Goal: Check status: Check status

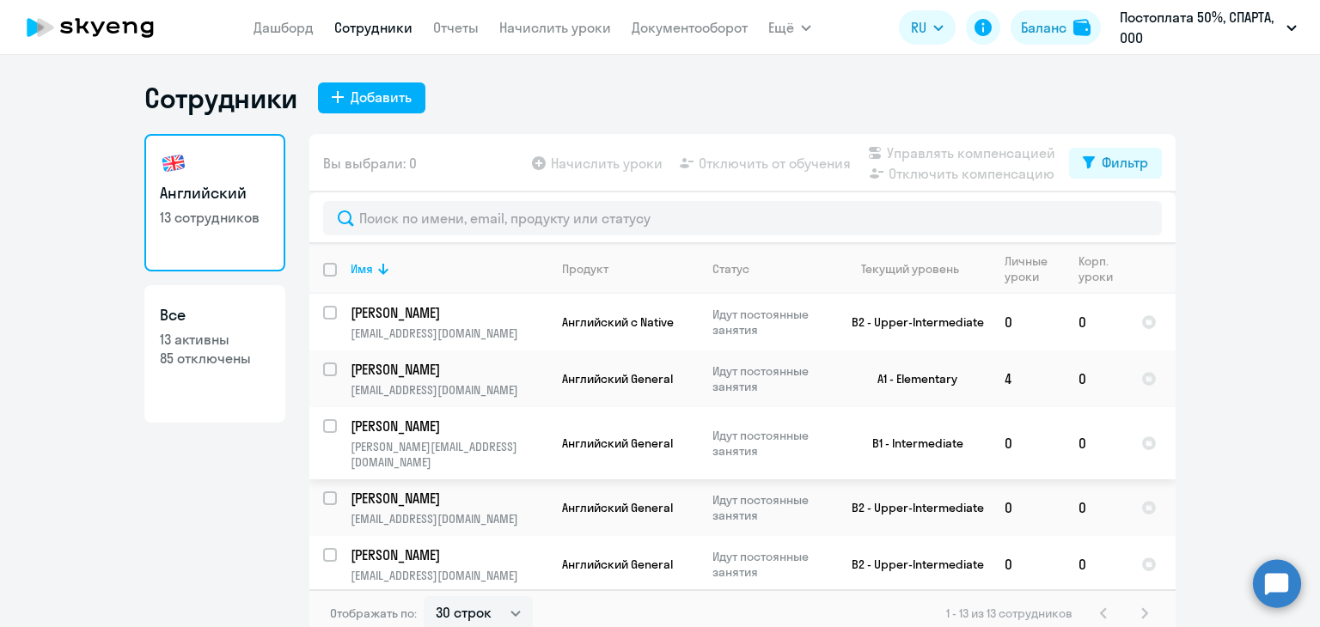
select select "30"
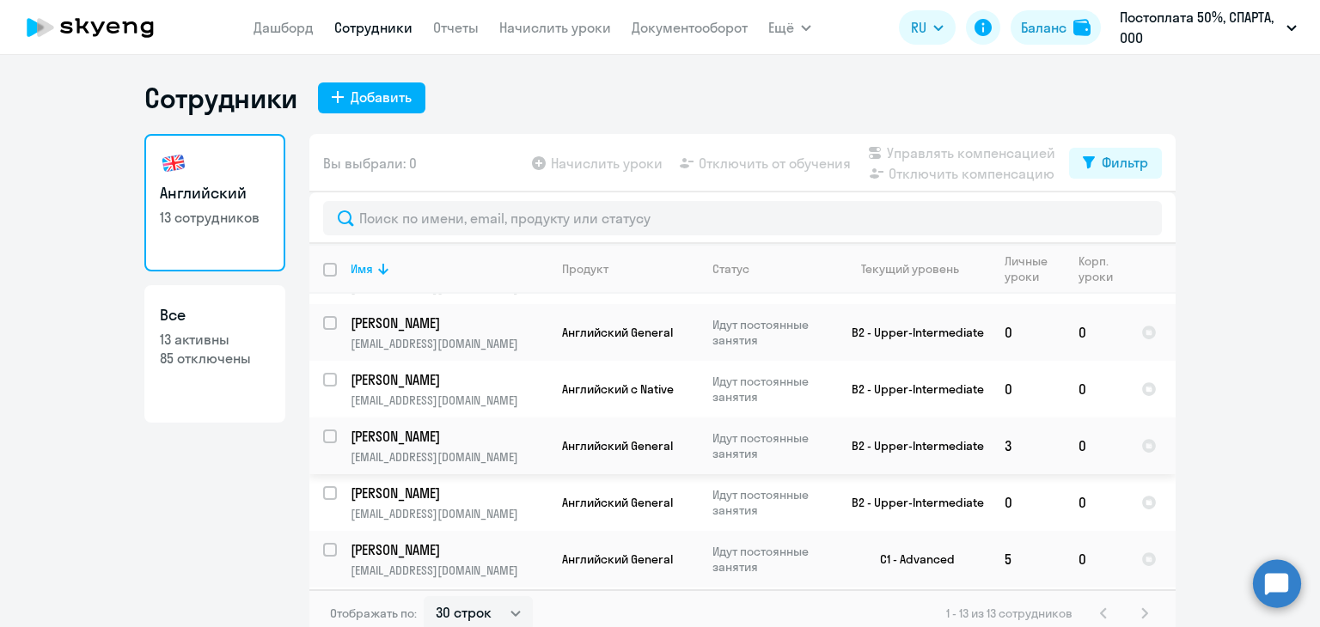
scroll to position [447, 0]
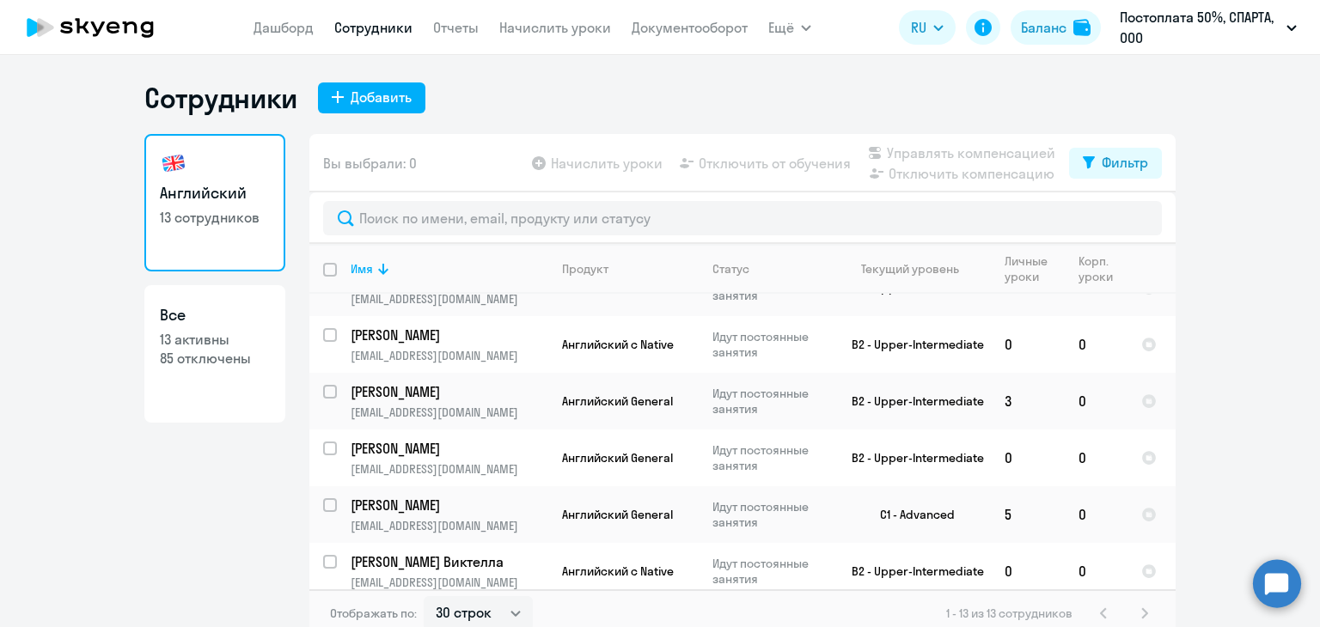
click at [1169, 90] on div "Сотрудники Добавить" at bounding box center [659, 98] width 1031 height 34
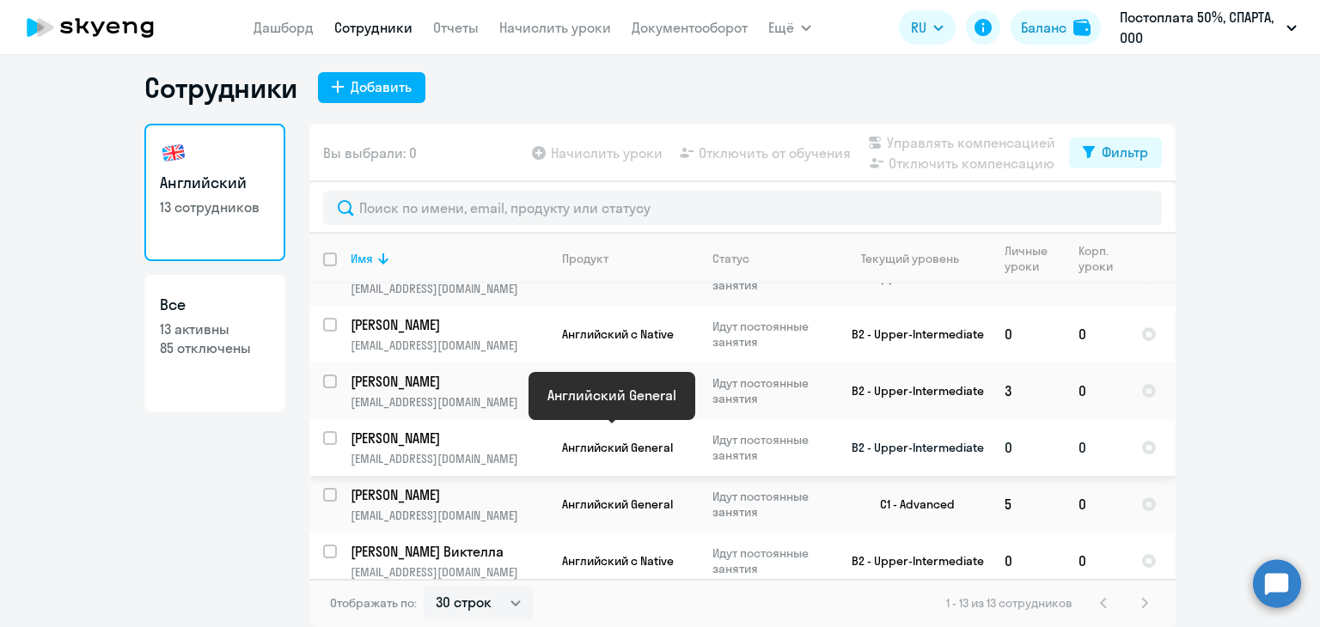
click at [606, 440] on span "Английский General" at bounding box center [617, 447] width 111 height 15
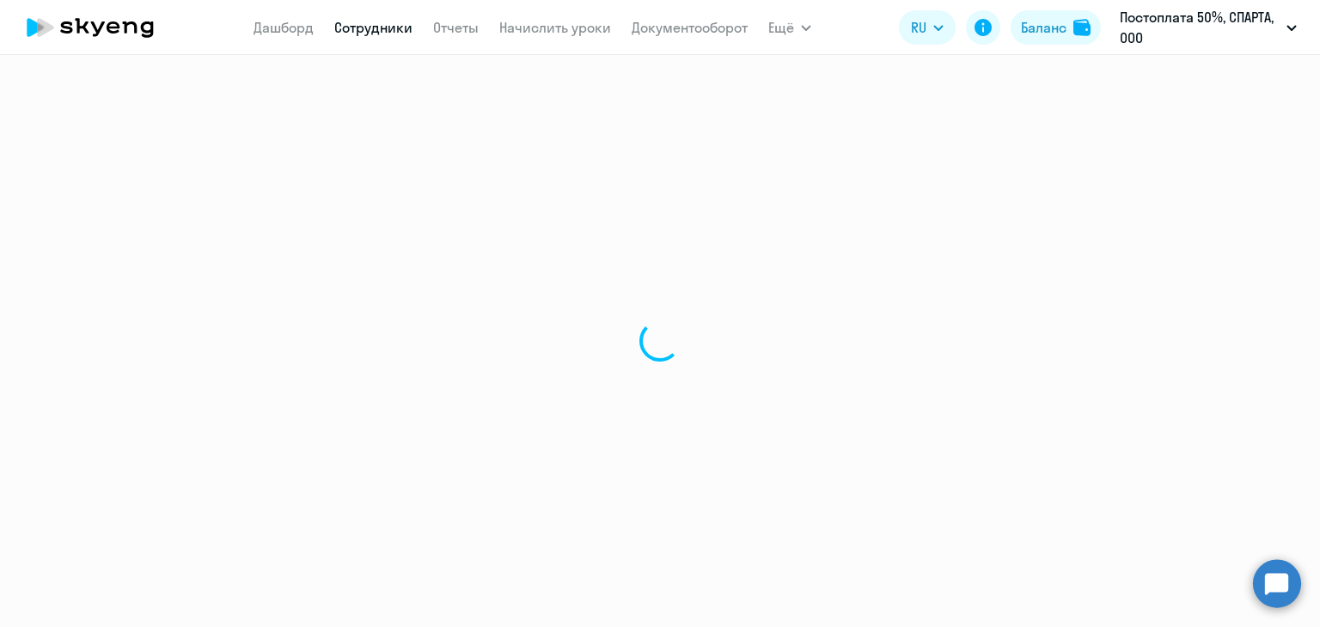
select select "english"
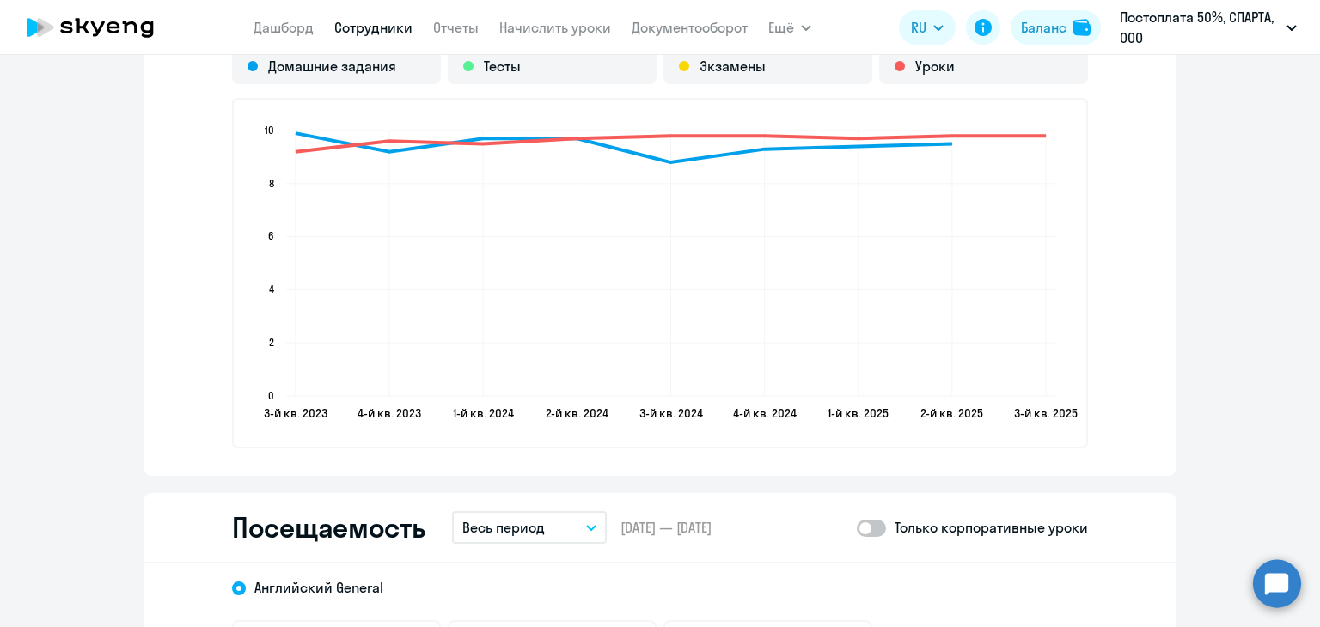
scroll to position [2063, 0]
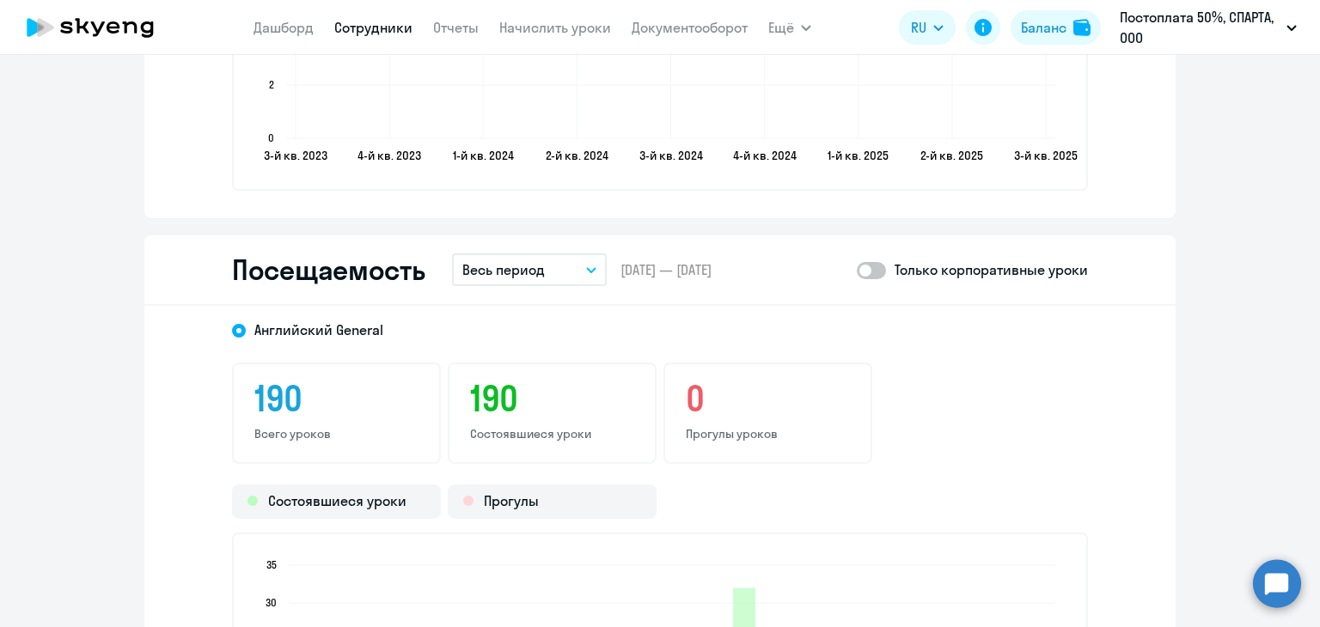
click at [868, 274] on span at bounding box center [871, 270] width 29 height 17
click at [857, 271] on input "checkbox" at bounding box center [856, 270] width 1 height 1
click at [577, 272] on button "Весь период" at bounding box center [529, 270] width 155 height 33
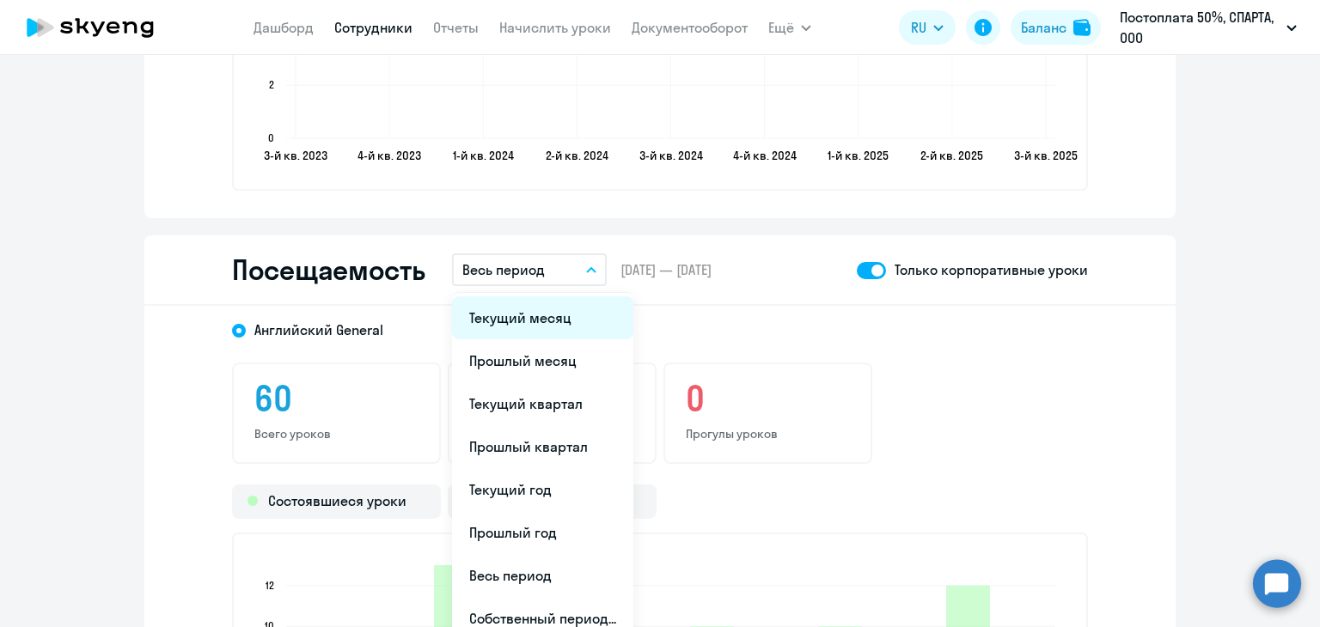
click at [565, 327] on li "Текущий месяц" at bounding box center [542, 318] width 181 height 43
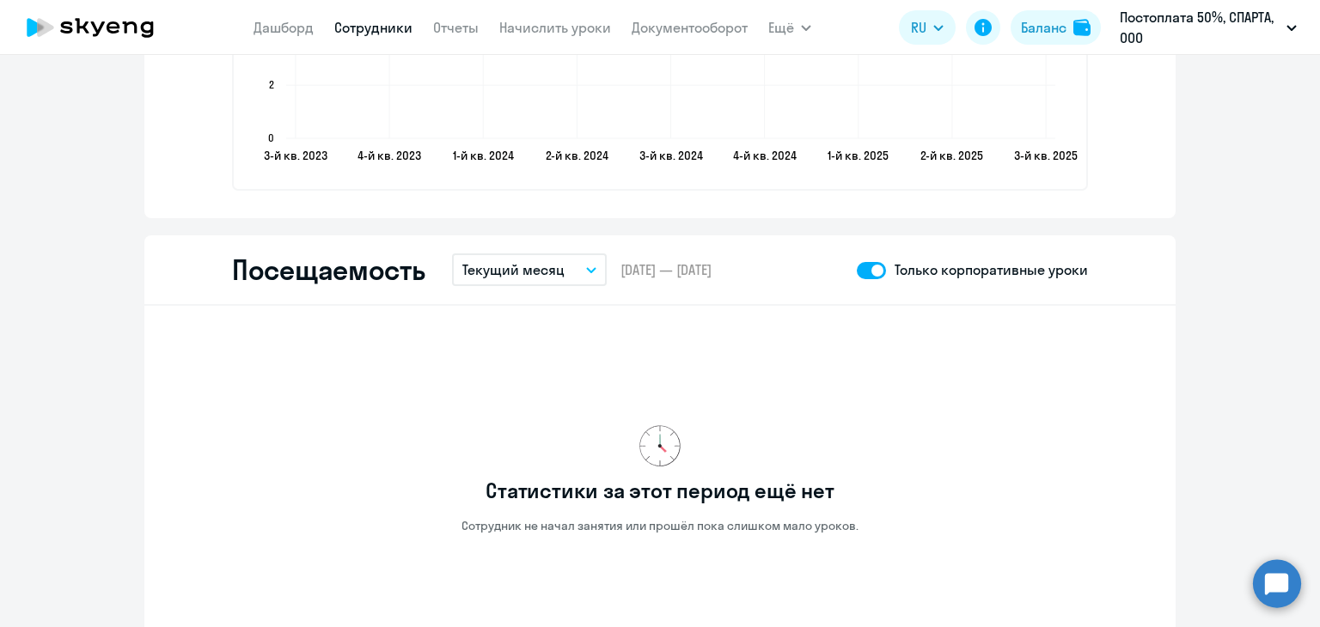
click at [872, 266] on span at bounding box center [871, 270] width 29 height 17
click at [857, 270] on input "checkbox" at bounding box center [856, 270] width 1 height 1
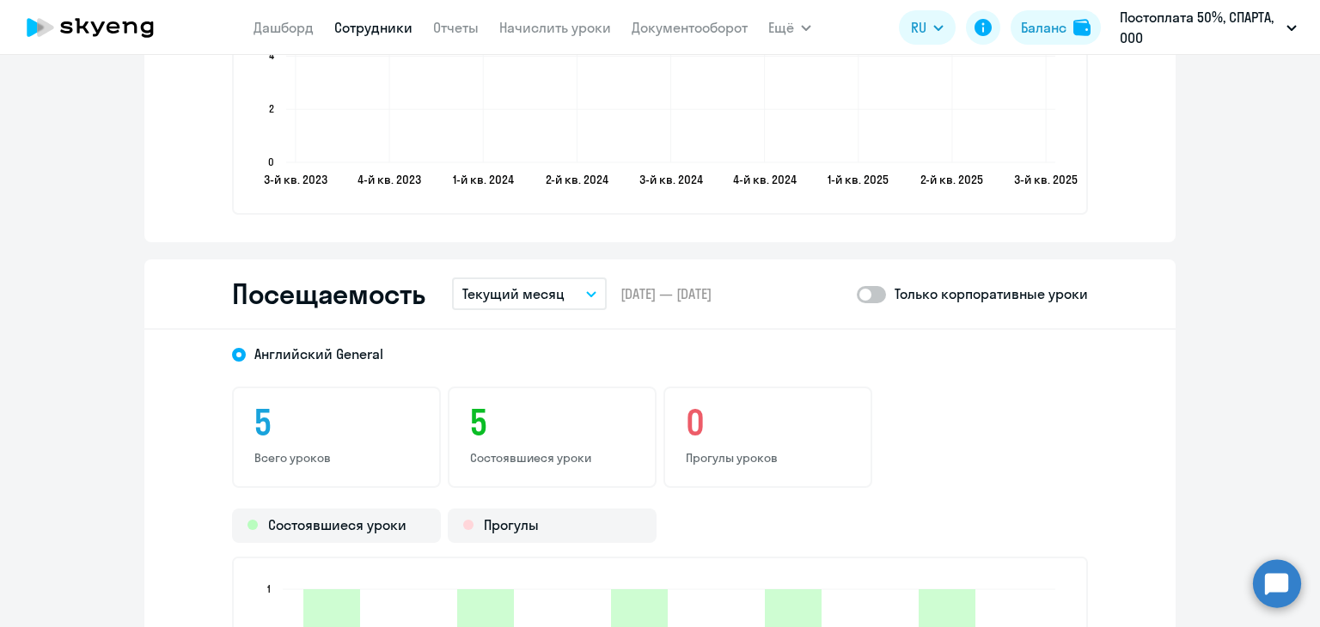
scroll to position [1977, 0]
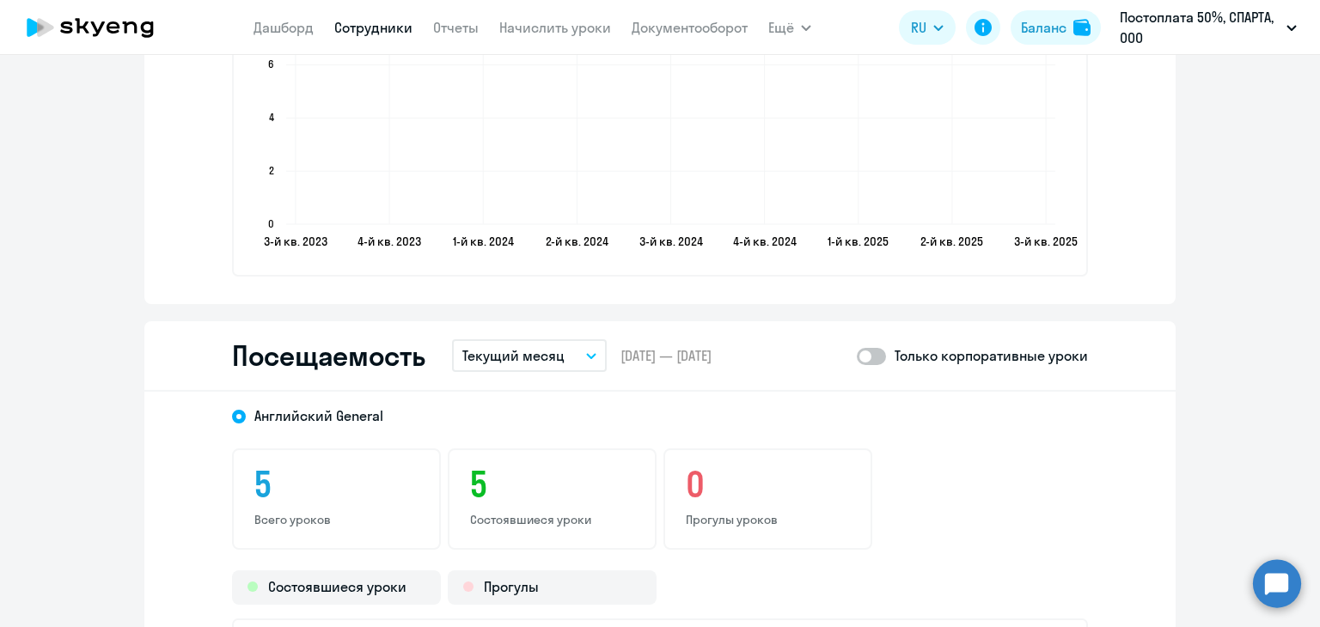
click at [870, 350] on span at bounding box center [871, 356] width 29 height 17
click at [857, 356] on input "checkbox" at bounding box center [856, 356] width 1 height 1
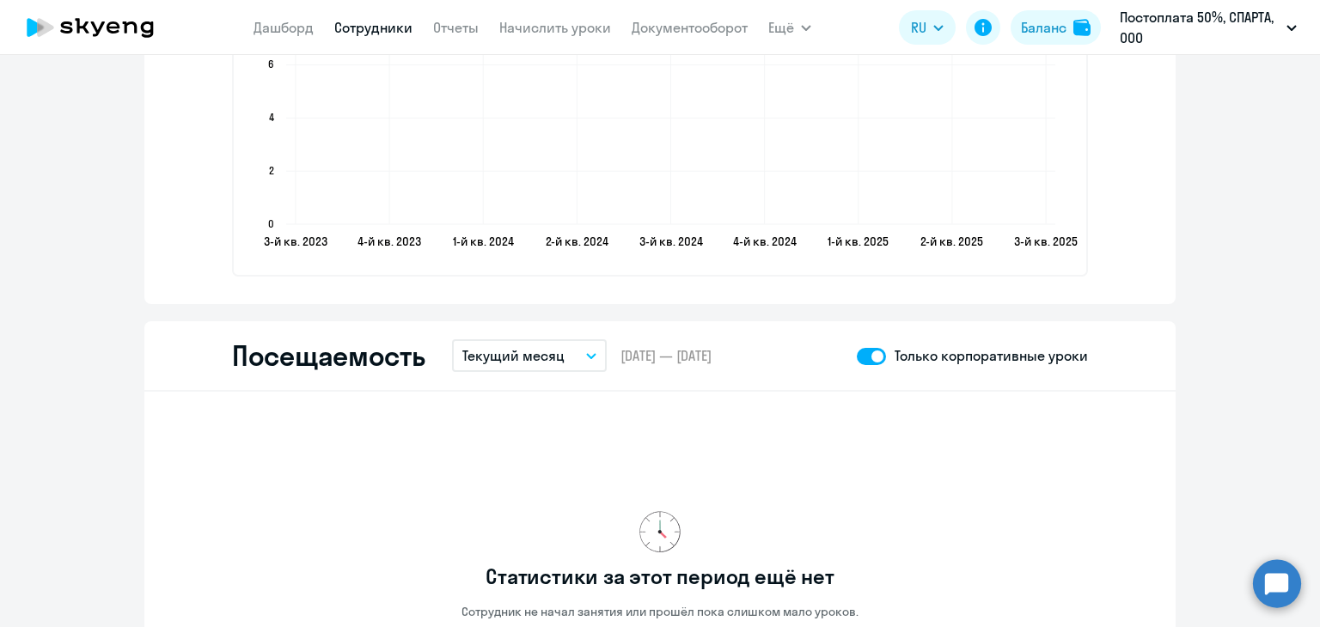
click at [870, 350] on span at bounding box center [871, 356] width 29 height 17
click at [857, 356] on input "checkbox" at bounding box center [856, 356] width 1 height 1
checkbox input "false"
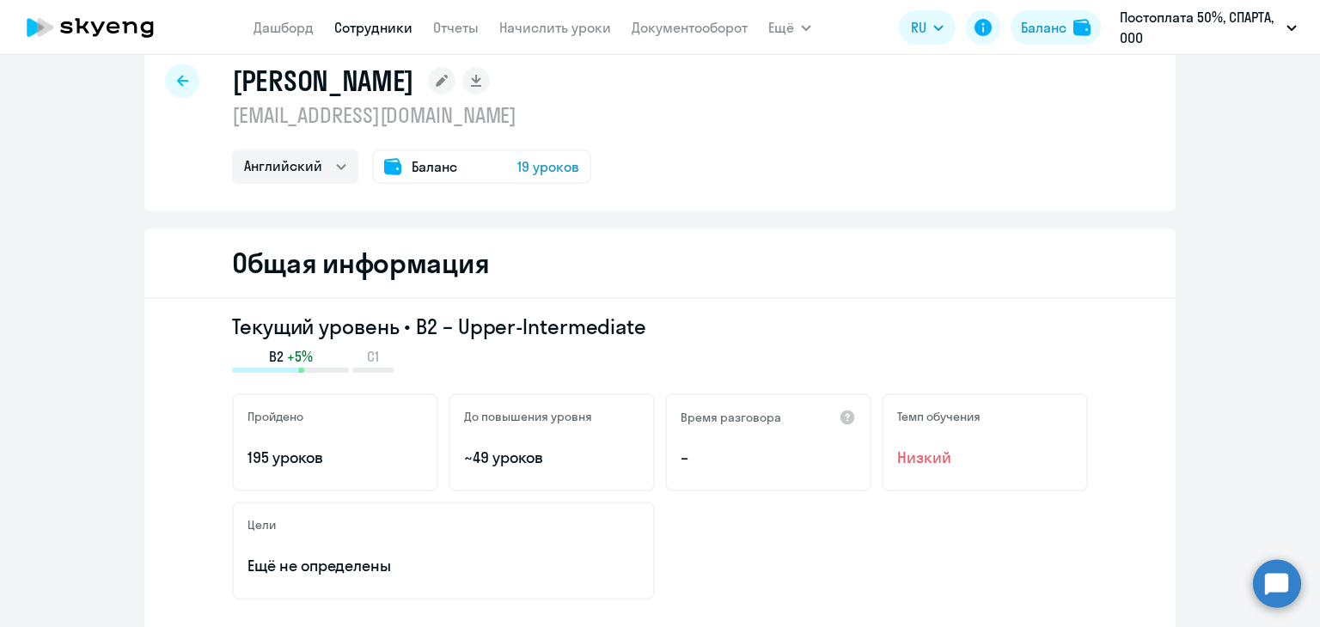
scroll to position [0, 0]
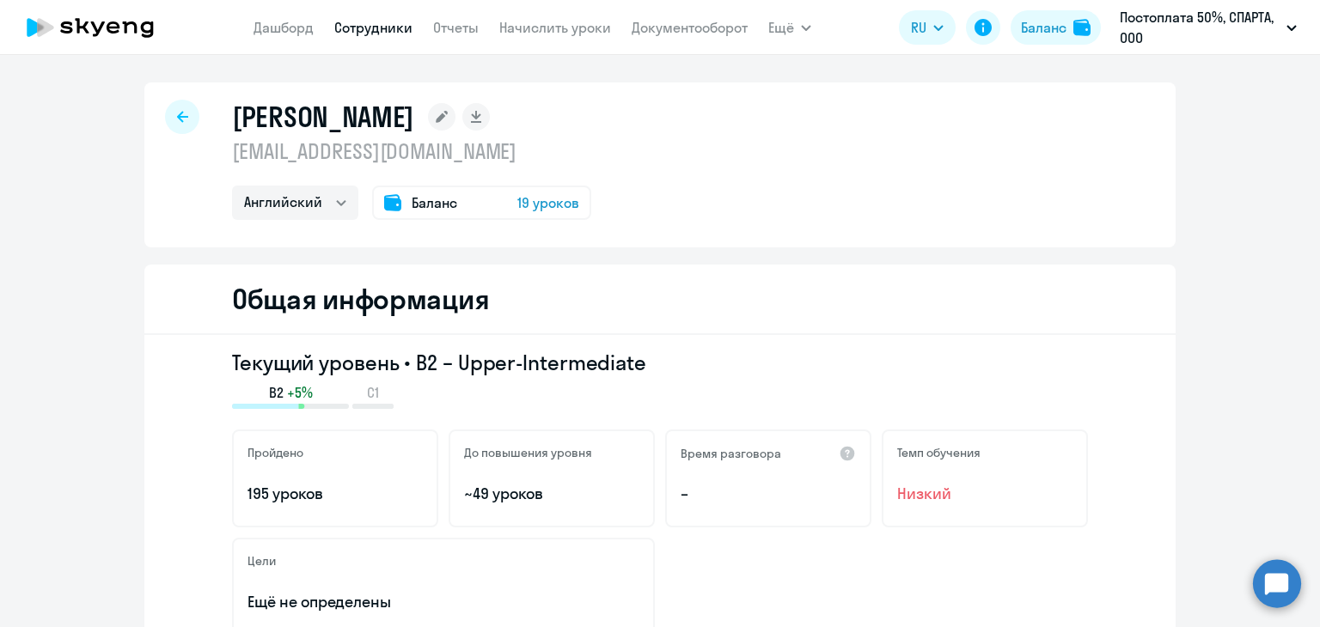
click at [168, 125] on div at bounding box center [182, 117] width 34 height 34
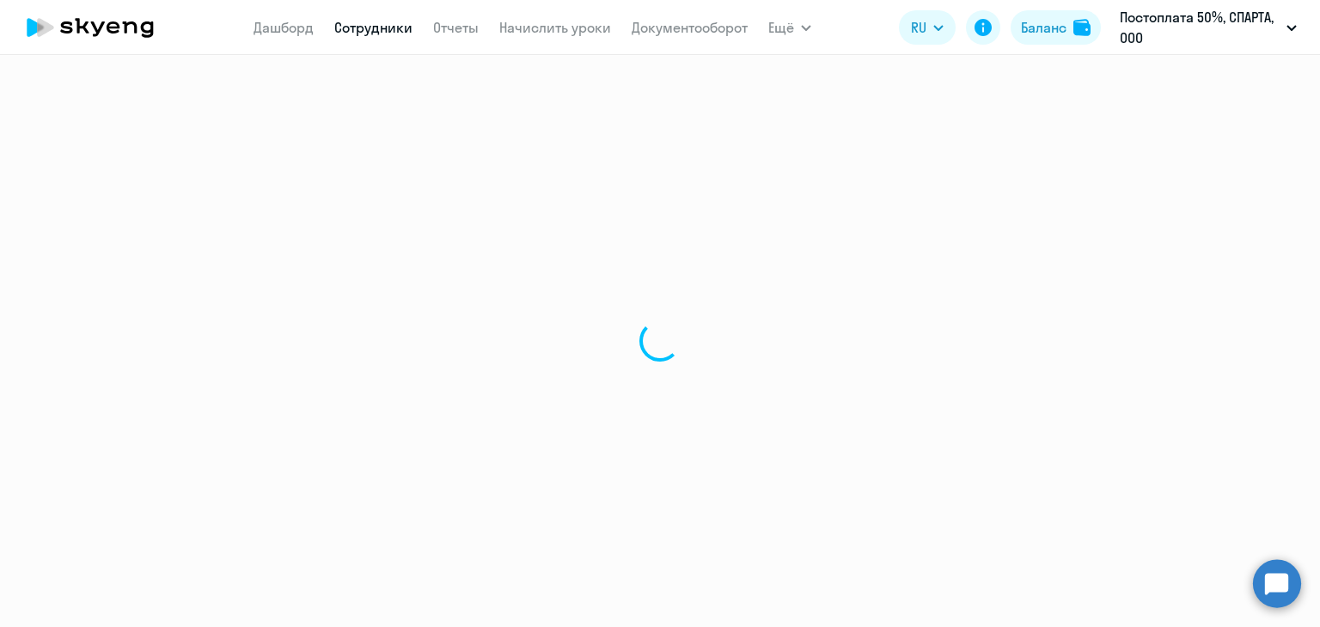
select select "30"
